Goal: Information Seeking & Learning: Learn about a topic

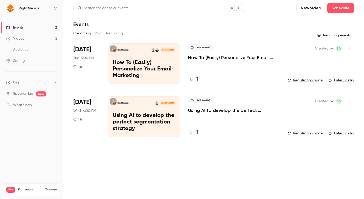
click at [97, 34] on button "Past" at bounding box center [98, 33] width 7 height 8
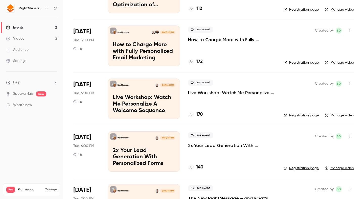
scroll to position [72, 0]
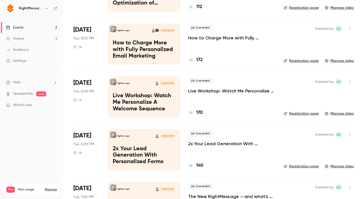
click at [202, 92] on p "Live Workshop: Watch Me Personalize A Welcome Sequence" at bounding box center [231, 91] width 87 height 6
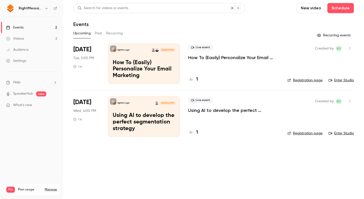
click at [97, 33] on button "Past" at bounding box center [98, 33] width 7 height 8
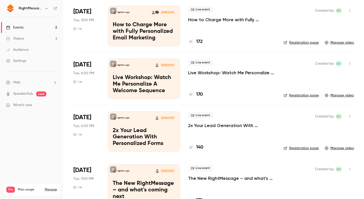
scroll to position [105, 0]
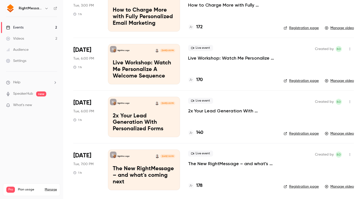
click at [224, 164] on p "The New RightMessage – and what's coming next" at bounding box center [231, 164] width 87 height 6
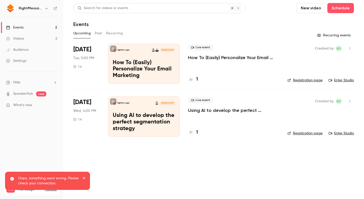
click at [99, 32] on button "Past" at bounding box center [98, 33] width 7 height 8
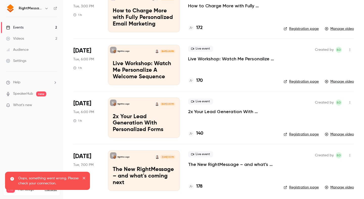
scroll to position [105, 0]
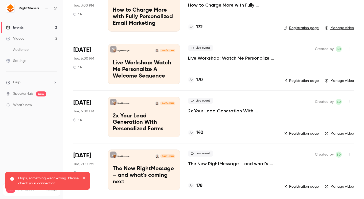
click at [220, 108] on p "2x Your Lead Generation With Personalized Forms" at bounding box center [231, 111] width 87 height 6
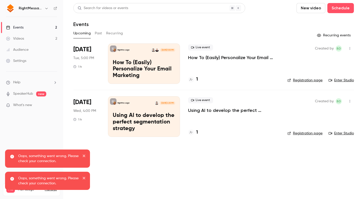
click at [99, 33] on button "Past" at bounding box center [98, 33] width 7 height 8
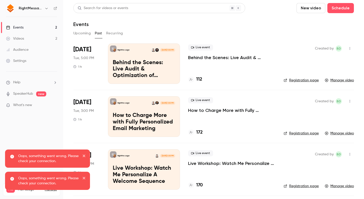
click at [218, 57] on p "Behind the Scenes: Live Audit & Optimization of [PERSON_NAME] Email Personaliza…" at bounding box center [231, 58] width 87 height 6
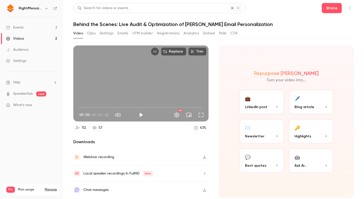
click at [54, 26] on link "Events 2" at bounding box center [31, 27] width 63 height 11
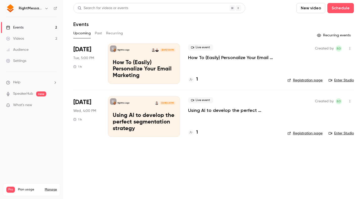
click at [99, 31] on button "Past" at bounding box center [98, 33] width 7 height 8
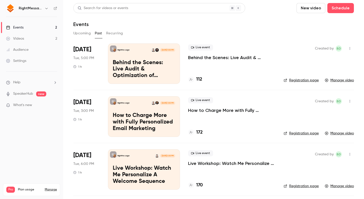
scroll to position [105, 0]
